Goal: Task Accomplishment & Management: Manage account settings

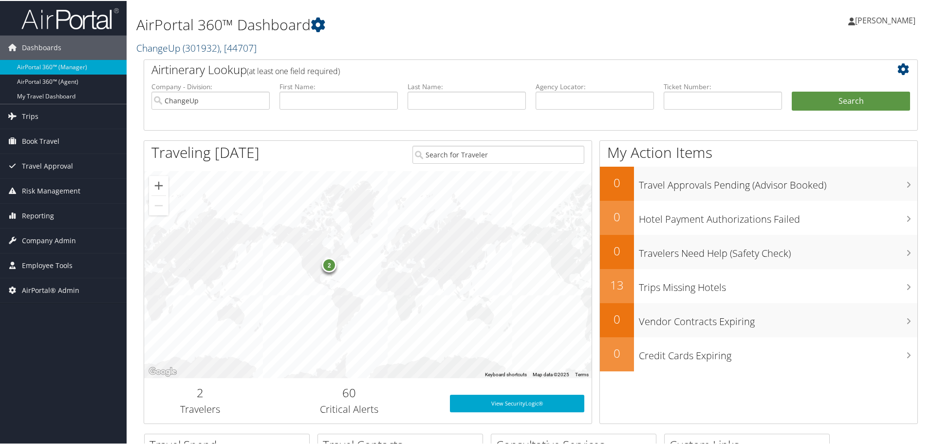
click at [156, 45] on link "ChangeUp ( 301932 ) , [ 44707 ]" at bounding box center [196, 46] width 120 height 13
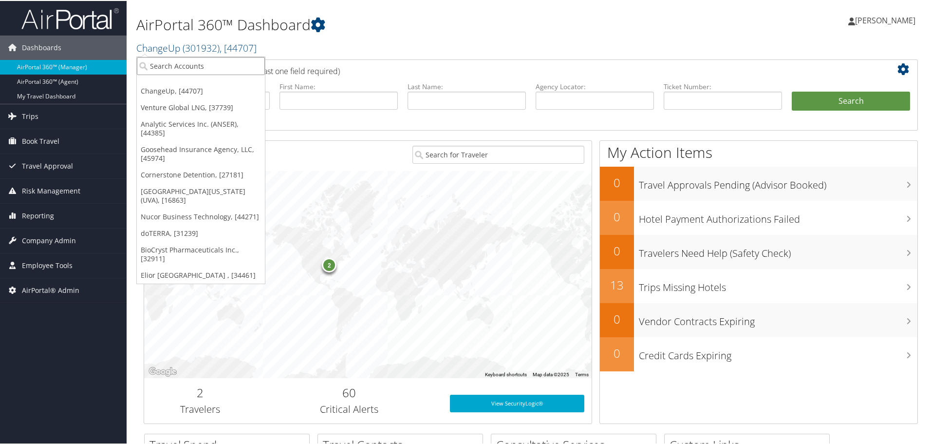
click at [171, 66] on input "search" at bounding box center [201, 65] width 128 height 18
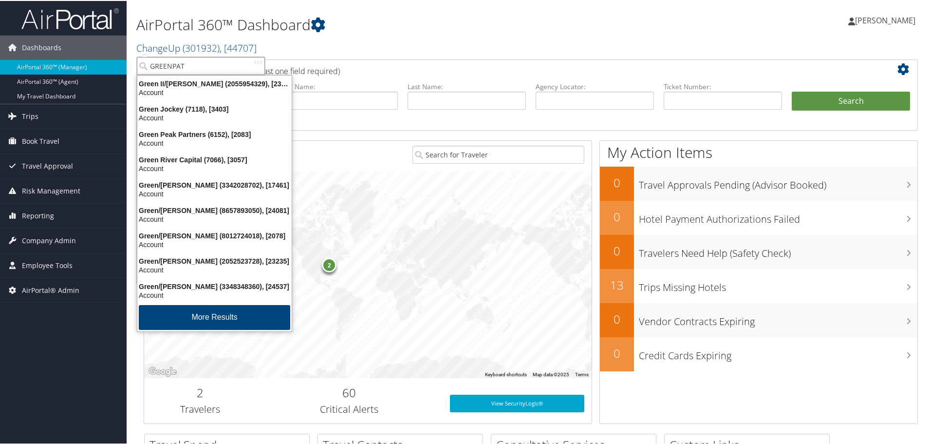
type input "GREENPATH"
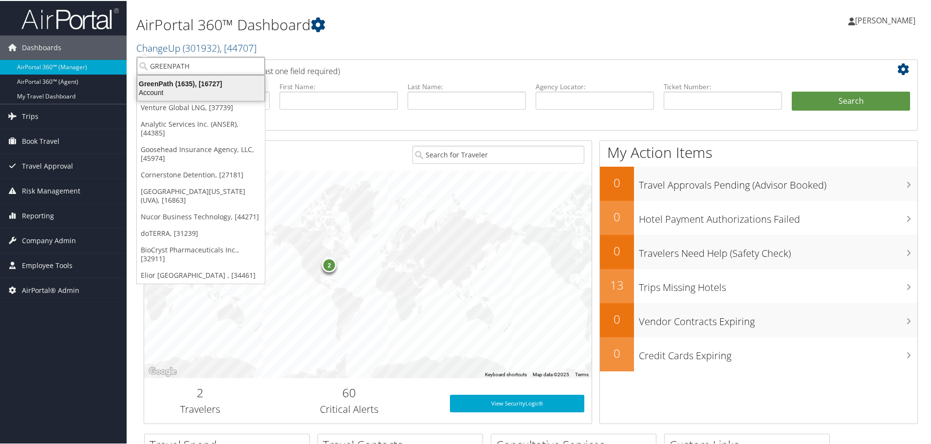
click at [179, 84] on div "GreenPath (1635), [16727]" at bounding box center [201, 82] width 139 height 9
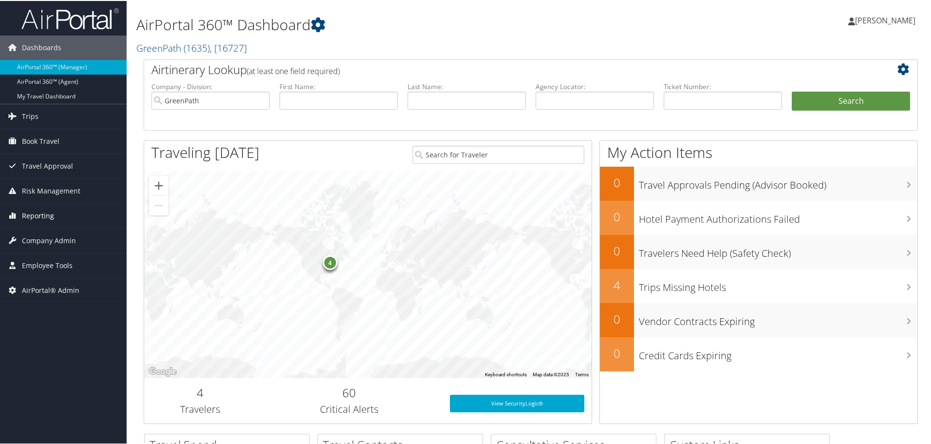
click at [41, 215] on span "Reporting" at bounding box center [38, 215] width 32 height 24
click at [40, 282] on span "Company Admin" at bounding box center [49, 283] width 54 height 24
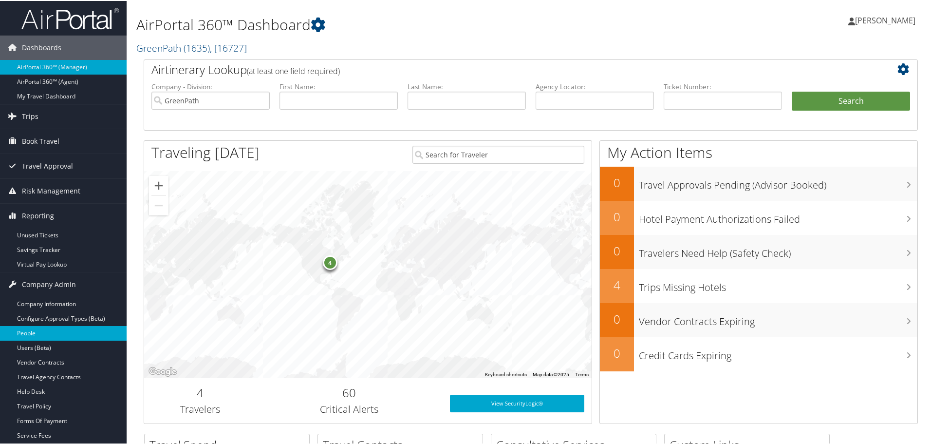
click at [32, 332] on link "People" at bounding box center [63, 332] width 127 height 15
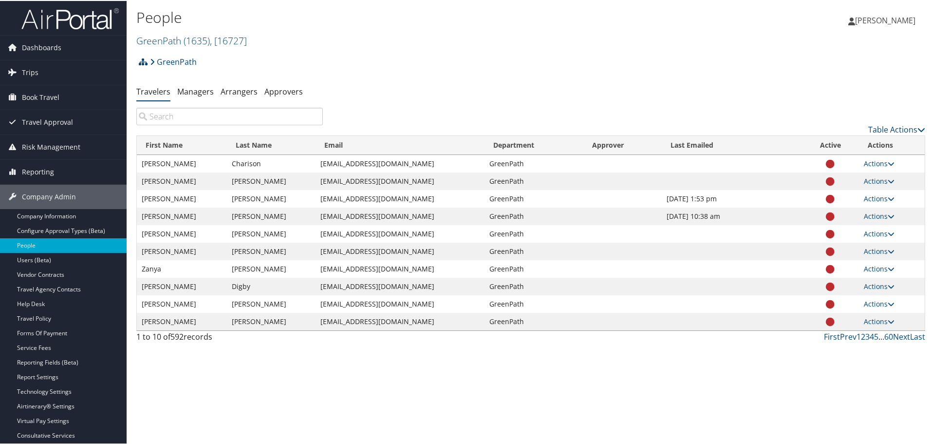
click at [192, 116] on input "search" at bounding box center [229, 116] width 187 height 18
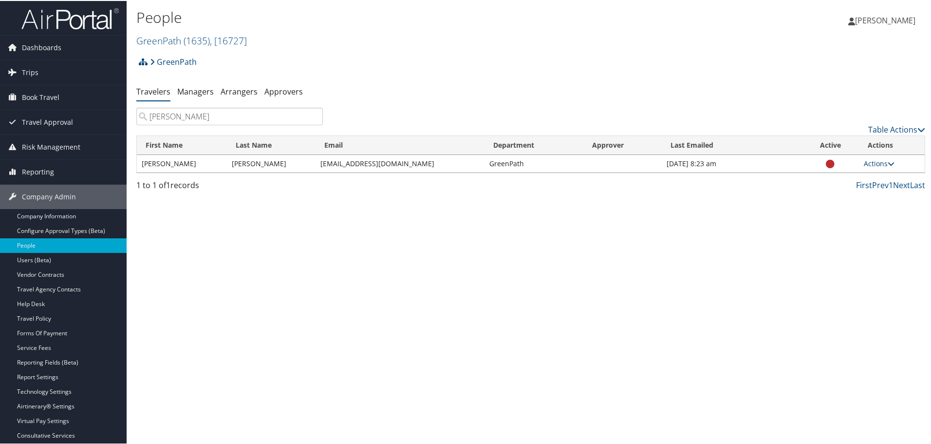
type input "BOSSLER"
click at [872, 165] on link "Actions" at bounding box center [879, 162] width 31 height 9
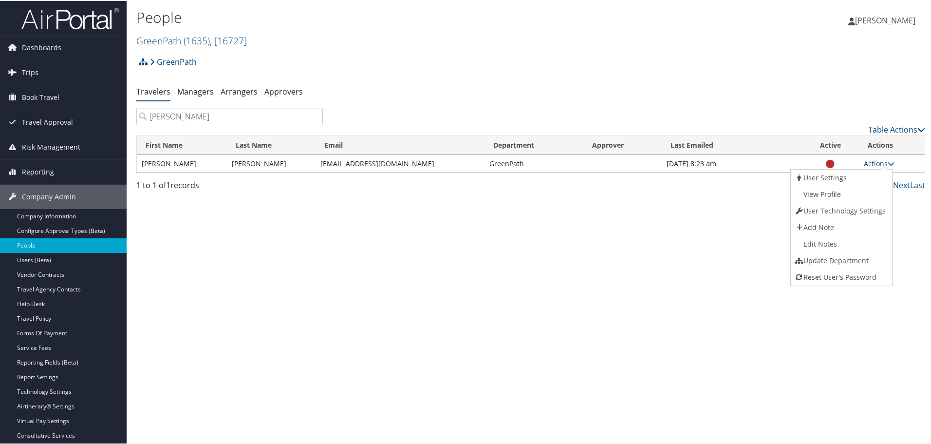
click at [828, 163] on icon at bounding box center [830, 163] width 9 height 0
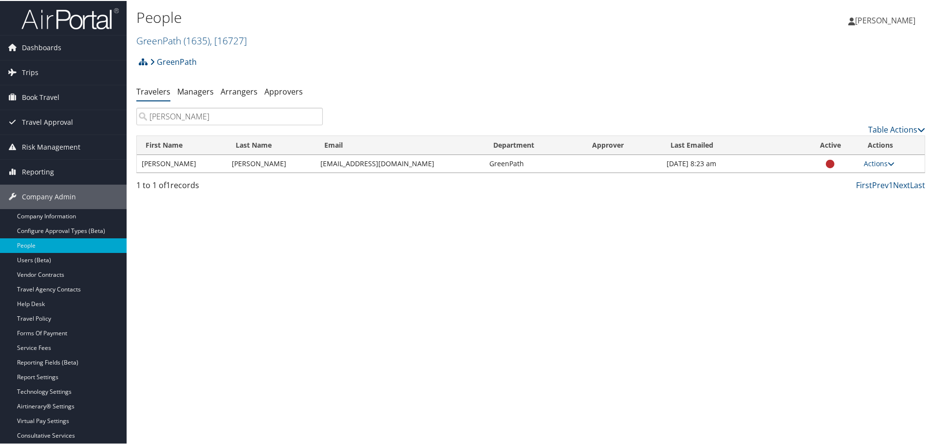
click at [828, 163] on icon at bounding box center [830, 163] width 9 height 0
click at [873, 162] on link "Actions" at bounding box center [879, 162] width 31 height 9
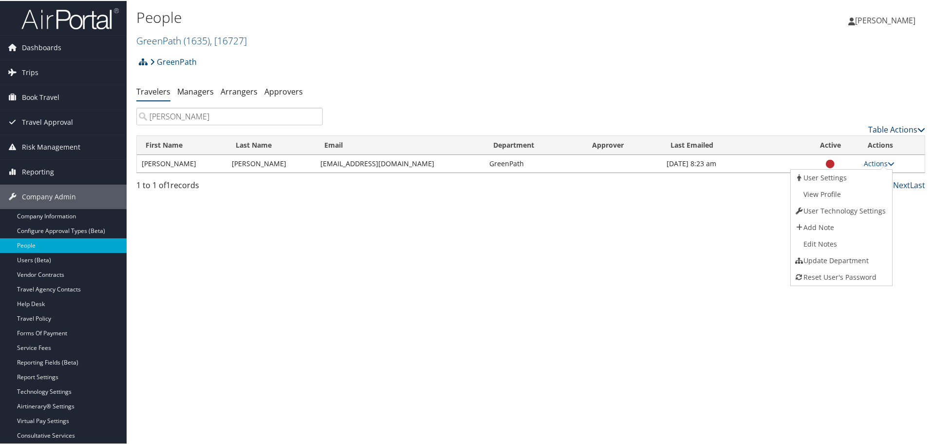
click at [900, 130] on link "Table Actions" at bounding box center [897, 128] width 57 height 11
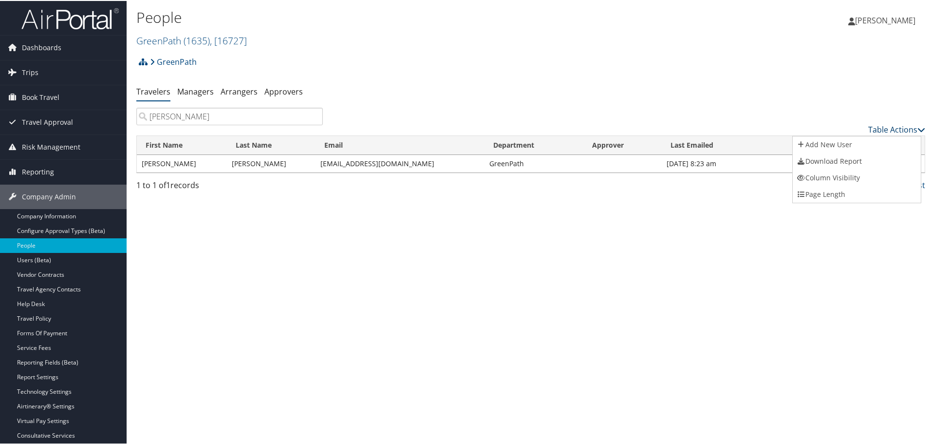
click at [900, 130] on div at bounding box center [467, 222] width 935 height 444
click at [874, 165] on link "Actions" at bounding box center [879, 162] width 31 height 9
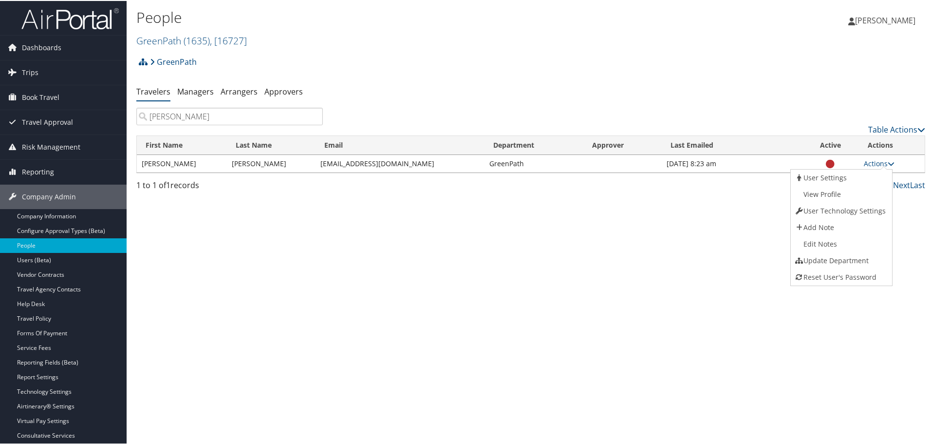
click at [826, 164] on icon at bounding box center [830, 163] width 9 height 0
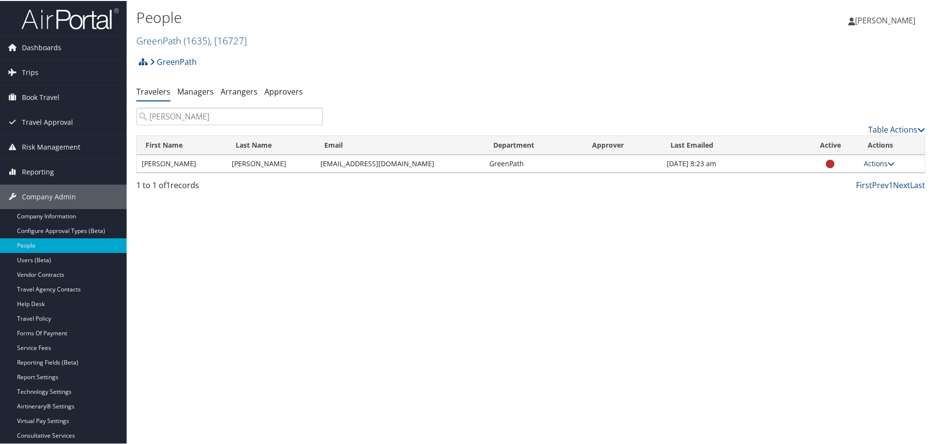
click at [871, 164] on link "Actions" at bounding box center [879, 162] width 31 height 9
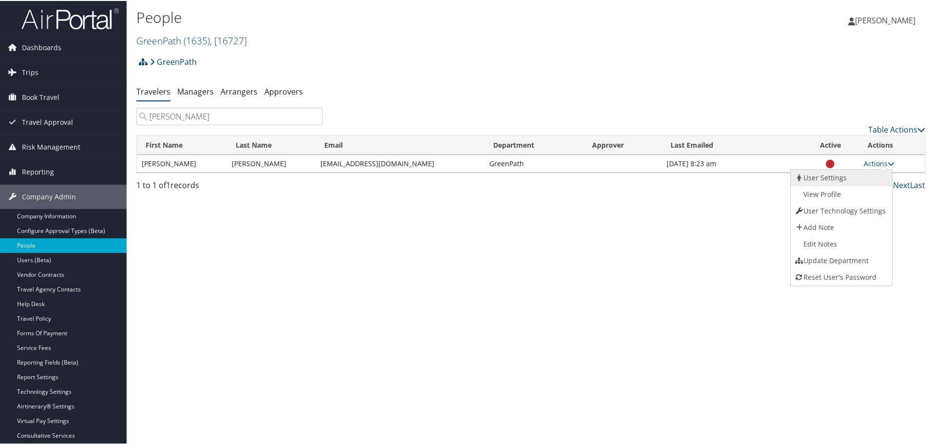
click at [833, 176] on link "User Settings" at bounding box center [840, 177] width 99 height 17
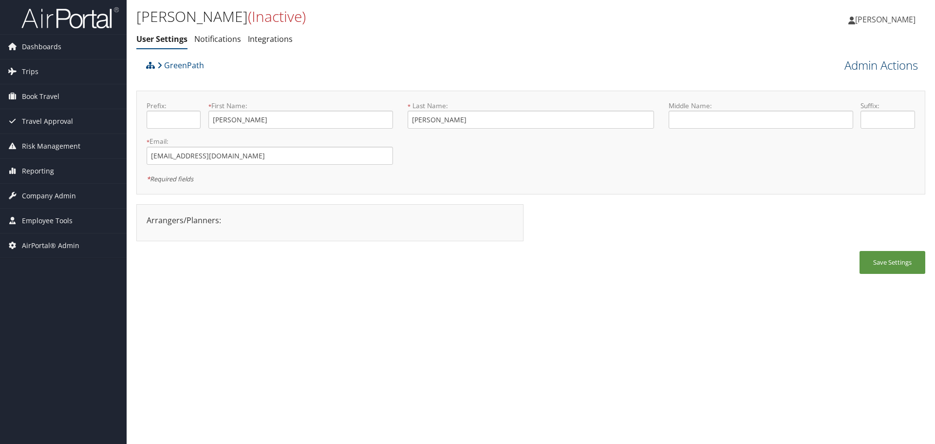
click at [884, 65] on link "Admin Actions" at bounding box center [882, 65] width 74 height 17
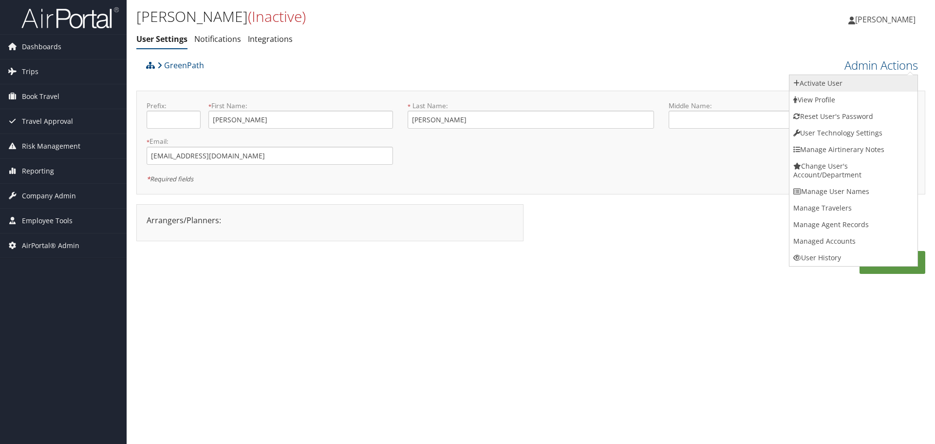
click at [828, 84] on link "Activate User" at bounding box center [854, 83] width 128 height 17
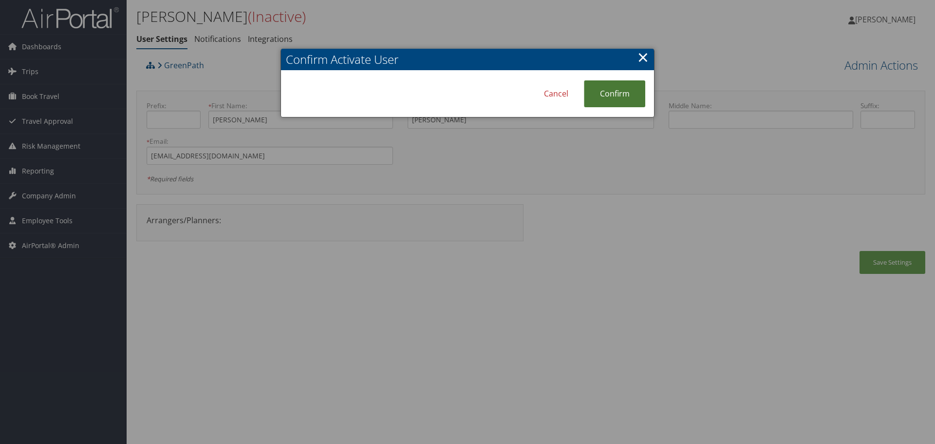
click at [606, 96] on link "Confirm" at bounding box center [614, 93] width 61 height 27
click at [644, 54] on link "×" at bounding box center [643, 56] width 11 height 19
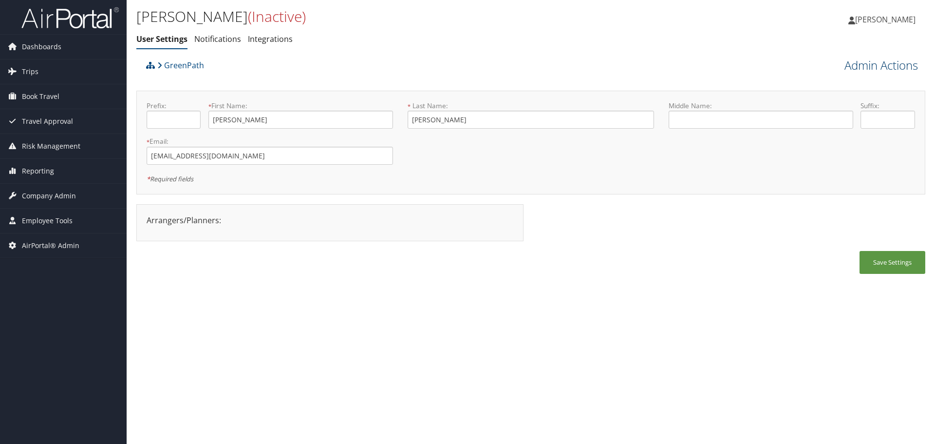
click at [889, 64] on link "Admin Actions" at bounding box center [882, 65] width 74 height 17
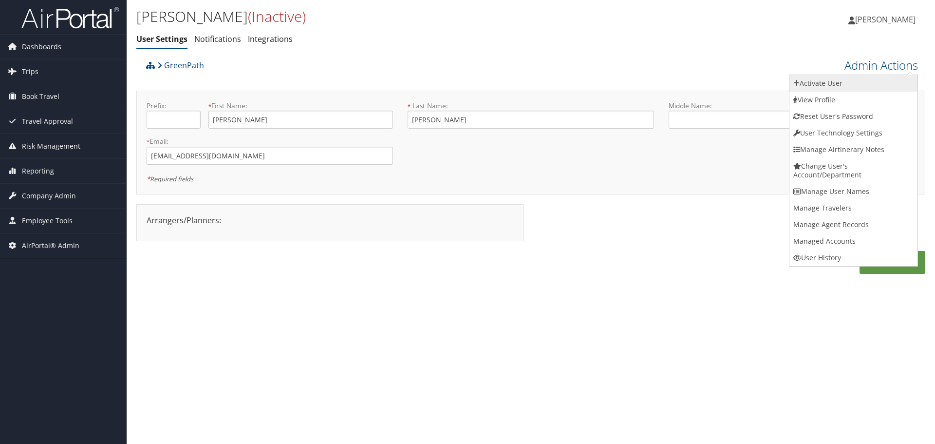
click at [827, 81] on link "Activate User" at bounding box center [854, 83] width 128 height 17
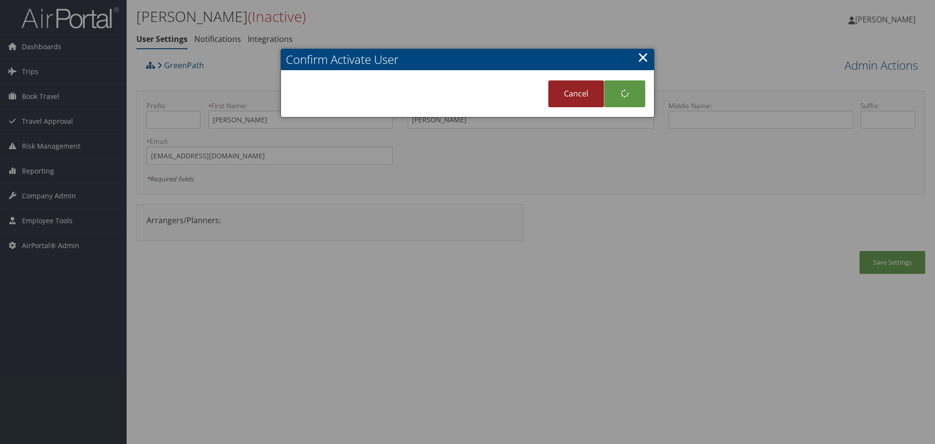
click at [573, 97] on link "Cancel" at bounding box center [577, 93] width 56 height 27
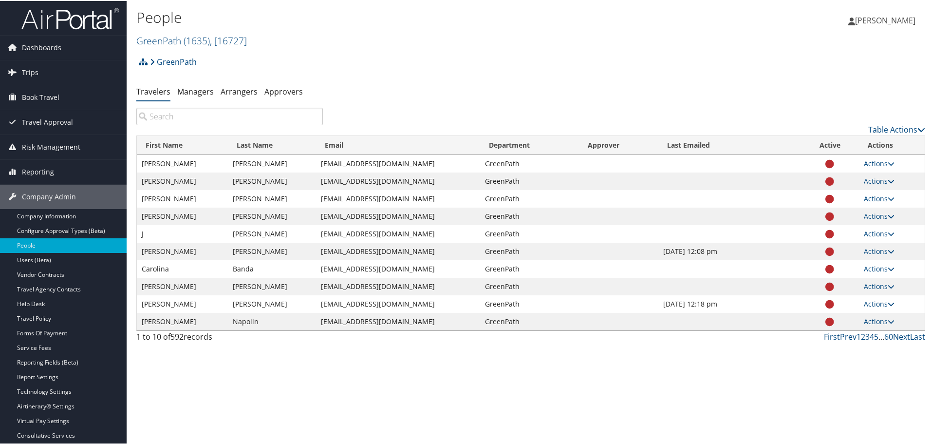
click at [169, 115] on input "search" at bounding box center [229, 116] width 187 height 18
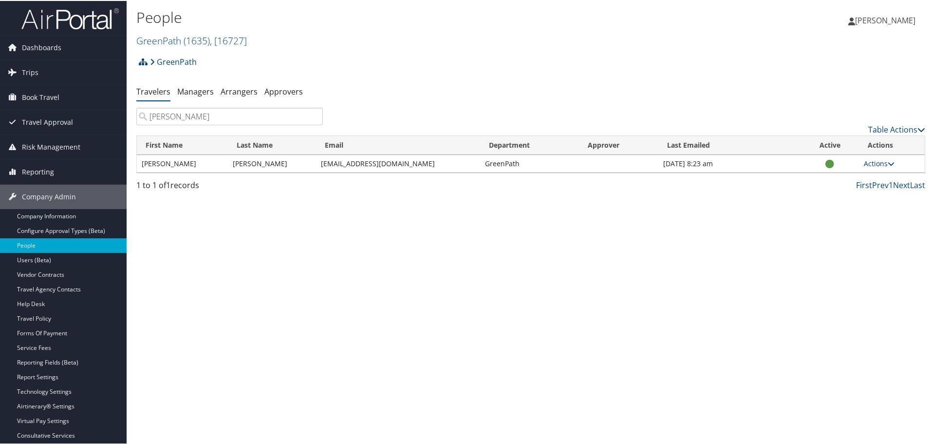
type input "[PERSON_NAME]"
click at [876, 163] on link "Actions" at bounding box center [879, 162] width 31 height 9
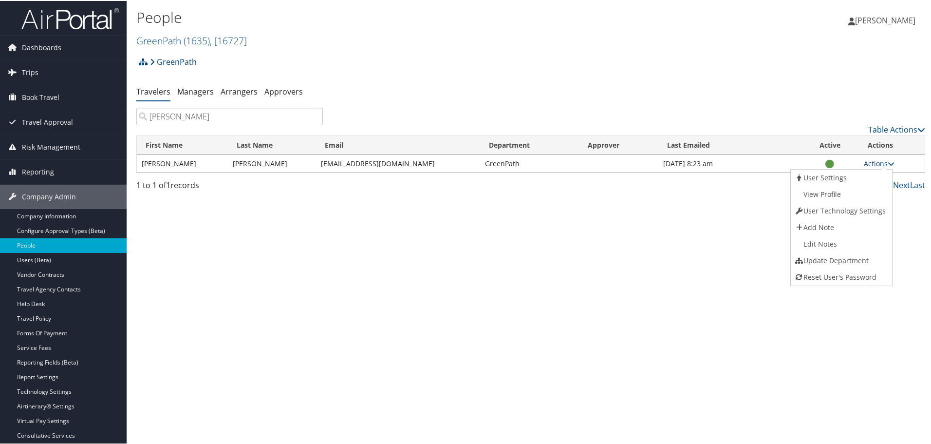
click at [698, 262] on div "People GreenPath ( 1635 ) , [ 16727 ] GreenPath ChangeUp Venture Global LNG Ana…" at bounding box center [531, 222] width 809 height 444
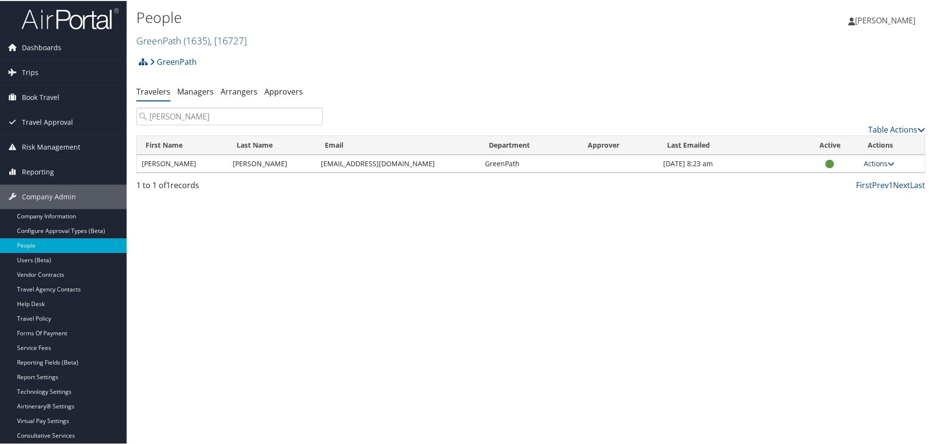
click at [878, 166] on link "Actions" at bounding box center [879, 162] width 31 height 9
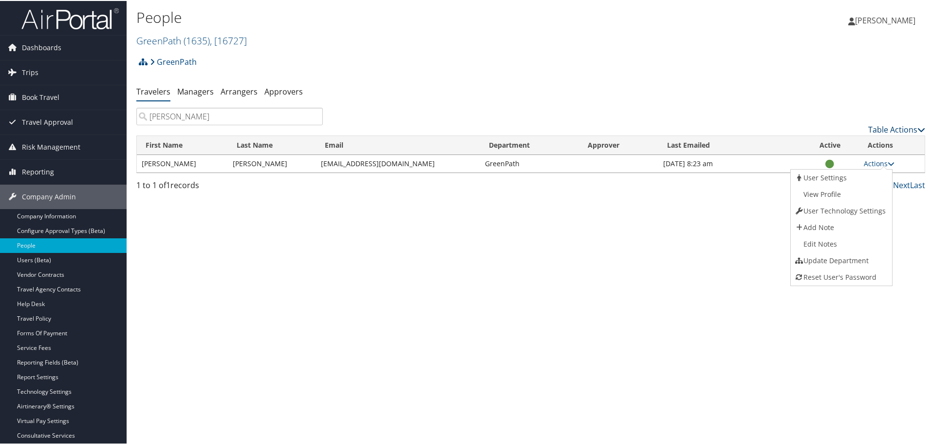
click at [890, 127] on link "Table Actions" at bounding box center [897, 128] width 57 height 11
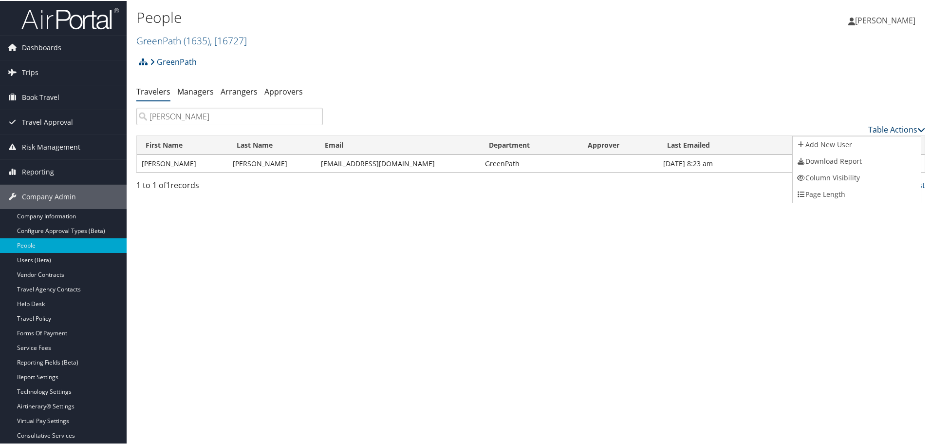
click at [890, 127] on div at bounding box center [467, 222] width 935 height 444
click at [869, 163] on link "Actions" at bounding box center [879, 162] width 31 height 9
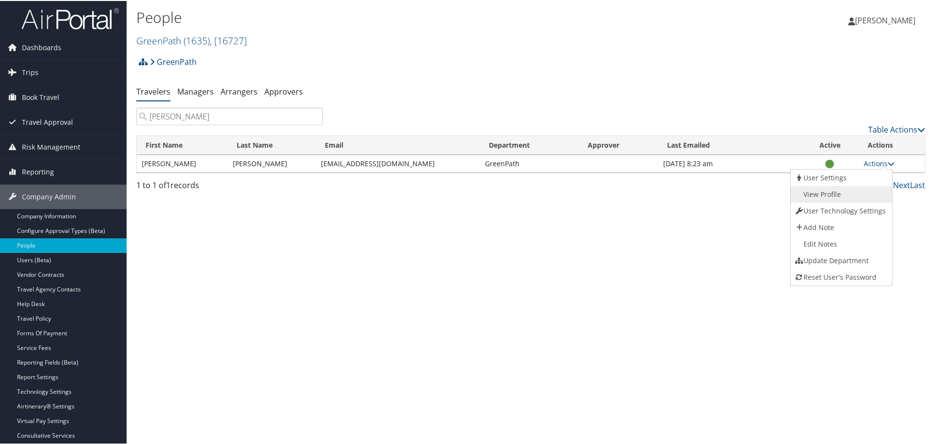
click at [829, 193] on link "View Profile" at bounding box center [840, 193] width 99 height 17
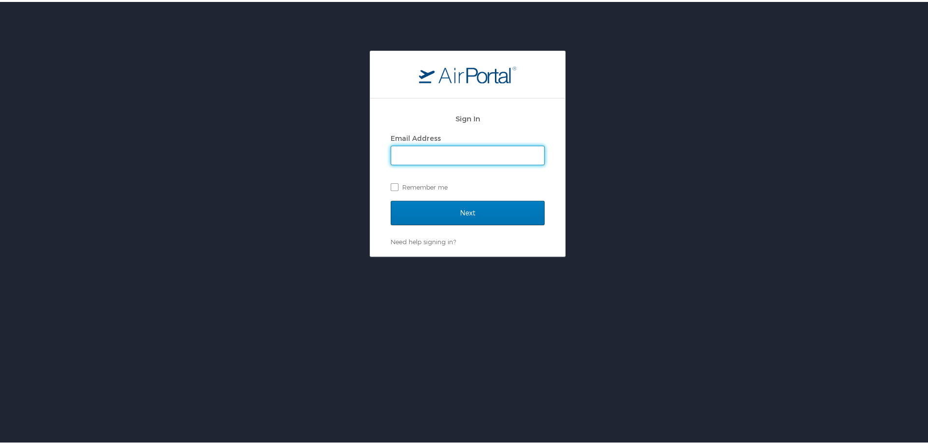
click at [433, 152] on input "Email Address" at bounding box center [467, 153] width 153 height 19
type input "[EMAIL_ADDRESS][DOMAIN_NAME]"
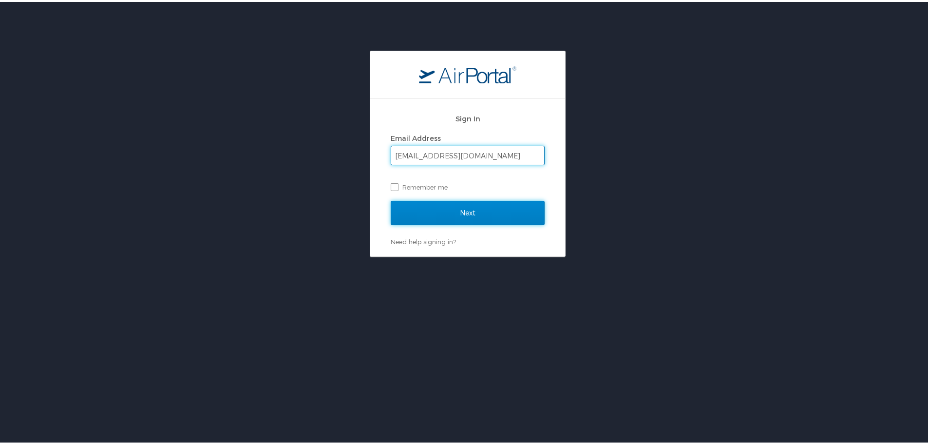
click at [466, 212] on input "Next" at bounding box center [468, 211] width 154 height 24
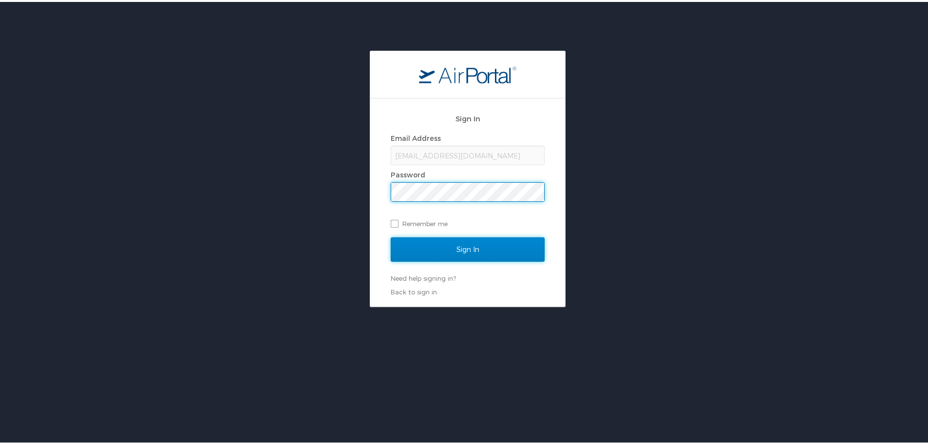
click at [474, 245] on input "Sign In" at bounding box center [468, 247] width 154 height 24
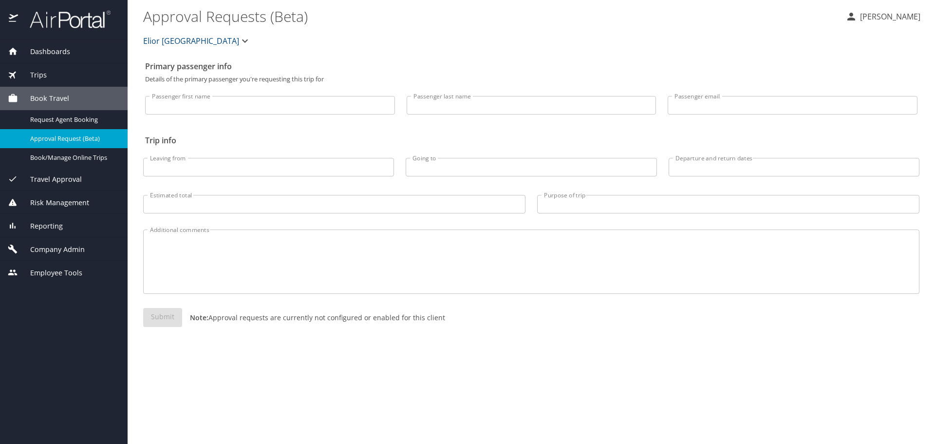
click at [190, 42] on span "Elior [GEOGRAPHIC_DATA]" at bounding box center [191, 41] width 96 height 14
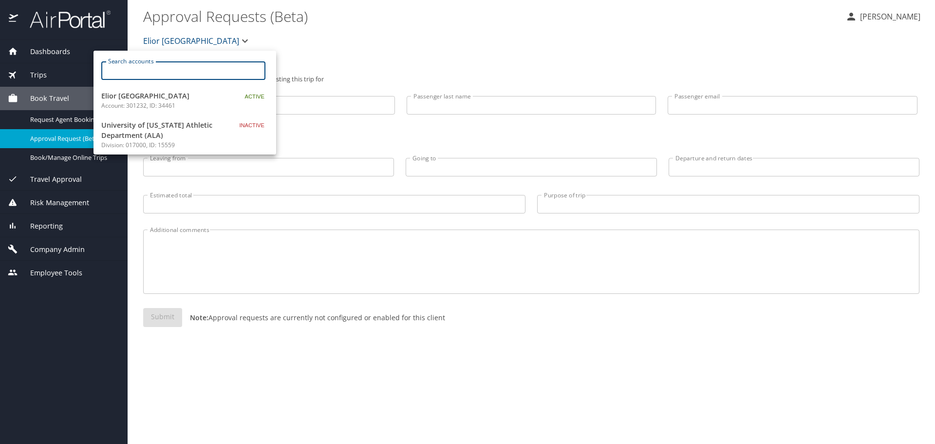
click at [171, 74] on input "Search accounts" at bounding box center [187, 70] width 158 height 19
click at [51, 223] on div at bounding box center [467, 222] width 935 height 444
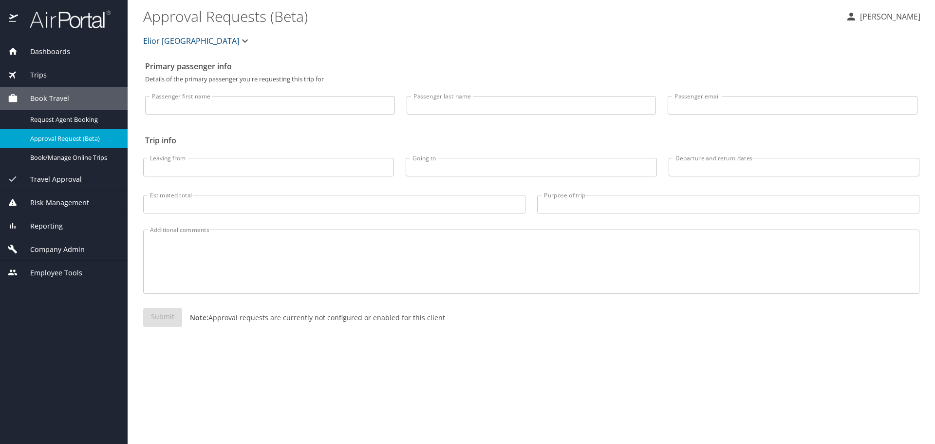
click at [59, 247] on span "Company Admin" at bounding box center [51, 249] width 67 height 11
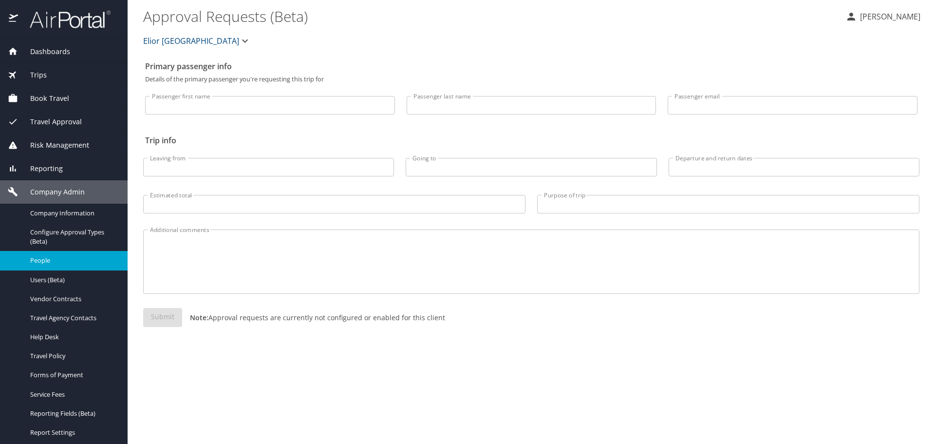
click at [45, 260] on span "People" at bounding box center [73, 260] width 86 height 9
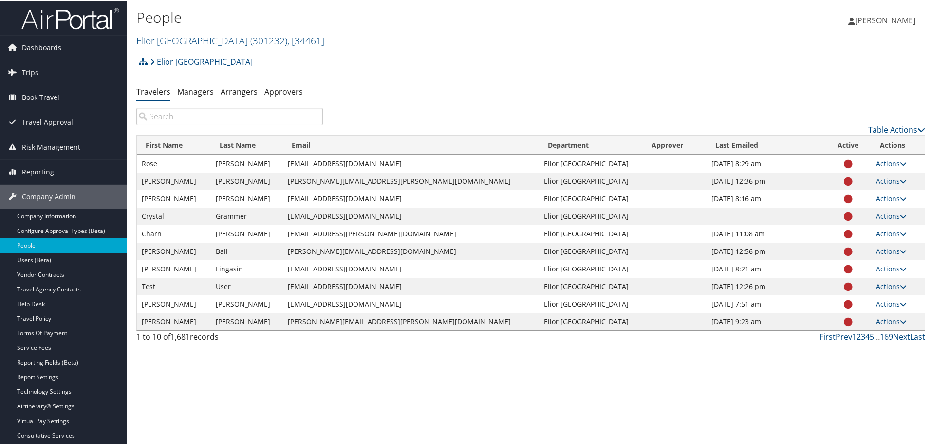
click at [210, 115] on input "search" at bounding box center [229, 116] width 187 height 18
click at [189, 38] on link "Elior North America ( 301232 ) , [ 34461 ]" at bounding box center [230, 39] width 188 height 13
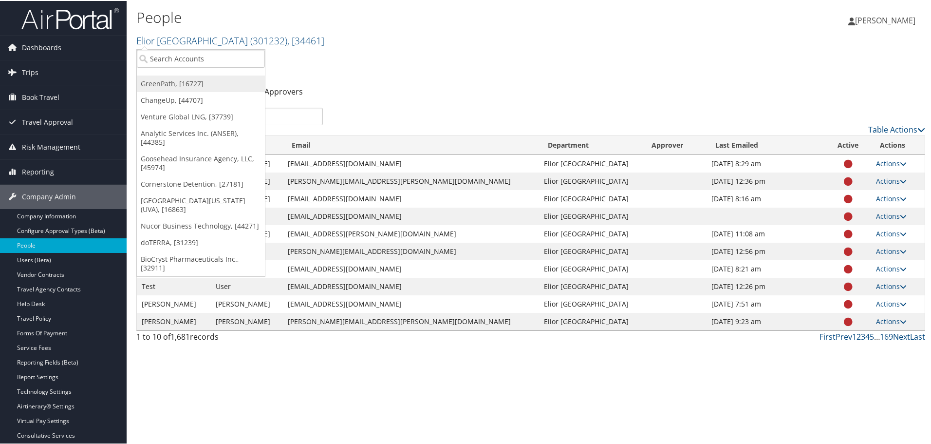
click at [178, 83] on link "GreenPath, [16727]" at bounding box center [201, 83] width 128 height 17
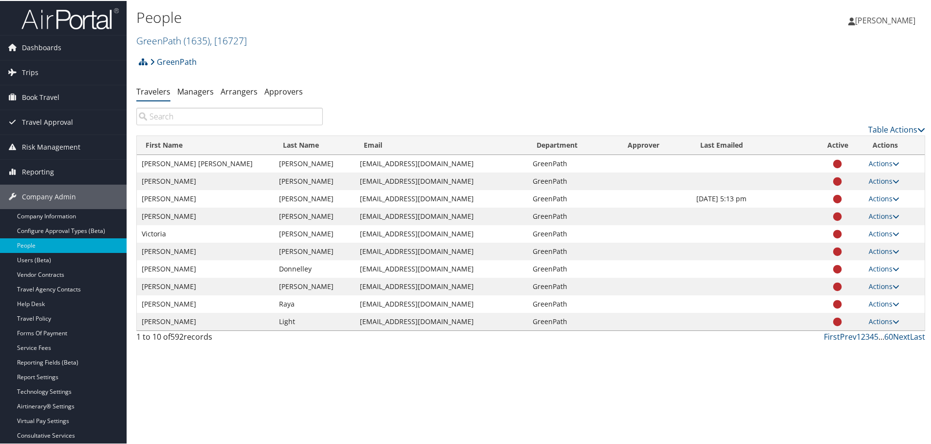
click at [237, 120] on input "search" at bounding box center [229, 116] width 187 height 18
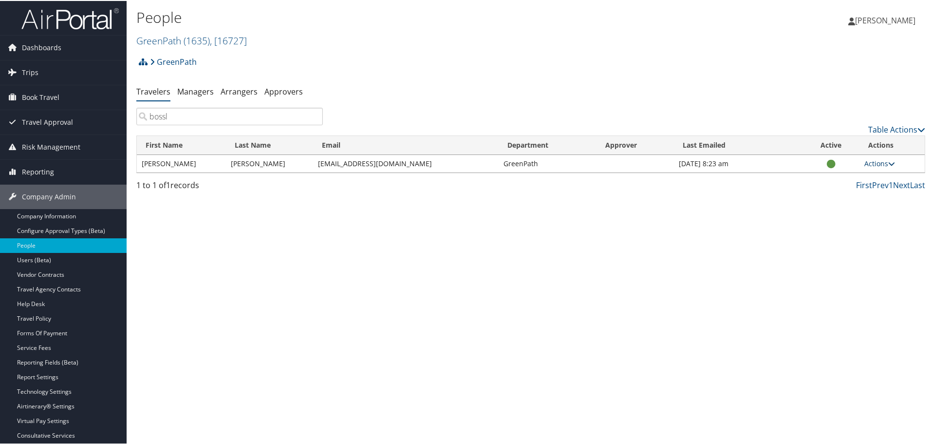
type input "bossl"
click at [881, 162] on link "Actions" at bounding box center [880, 162] width 31 height 9
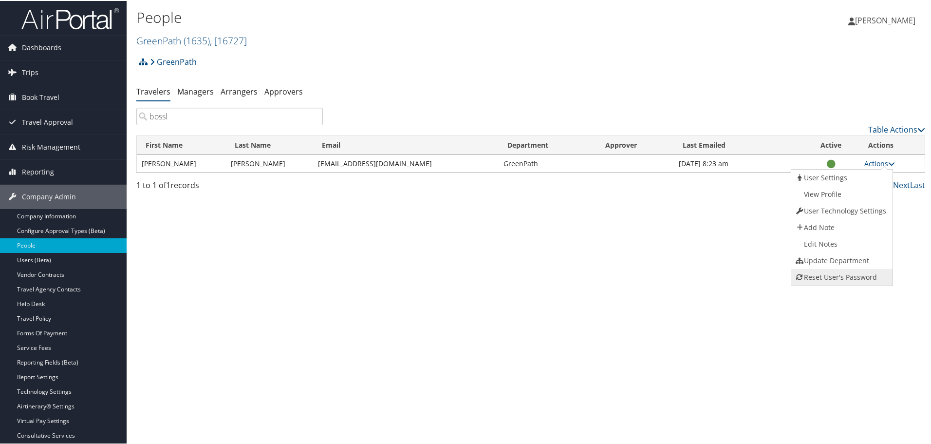
click at [828, 276] on link "Reset User's Password" at bounding box center [841, 276] width 99 height 17
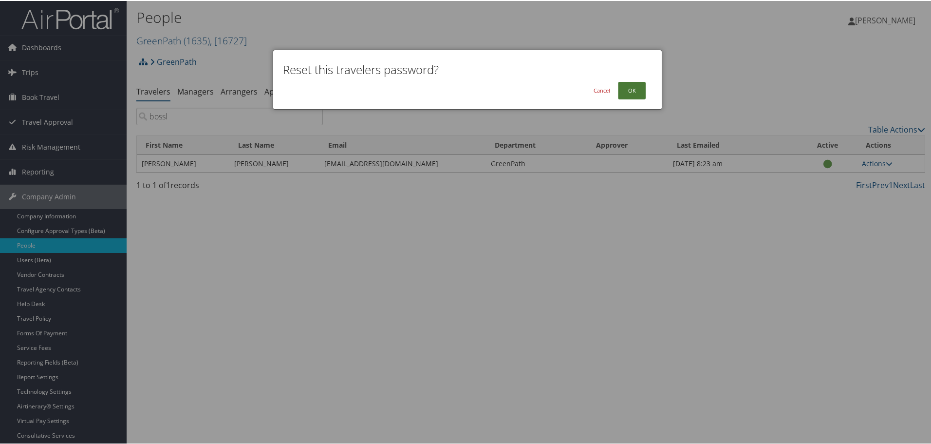
click at [632, 88] on button "OK" at bounding box center [632, 90] width 28 height 18
